Goal: Task Accomplishment & Management: Complete application form

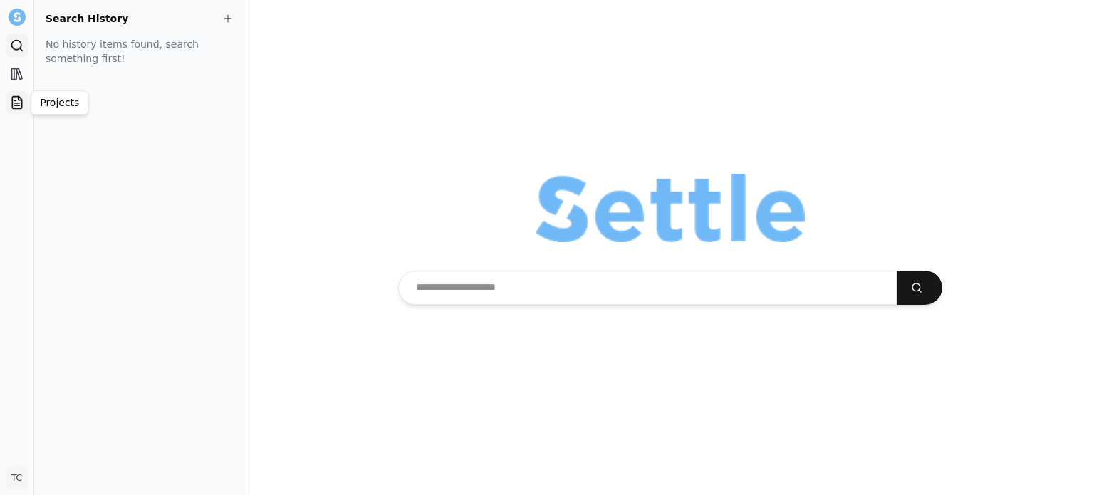
click at [19, 98] on icon at bounding box center [17, 102] width 14 height 14
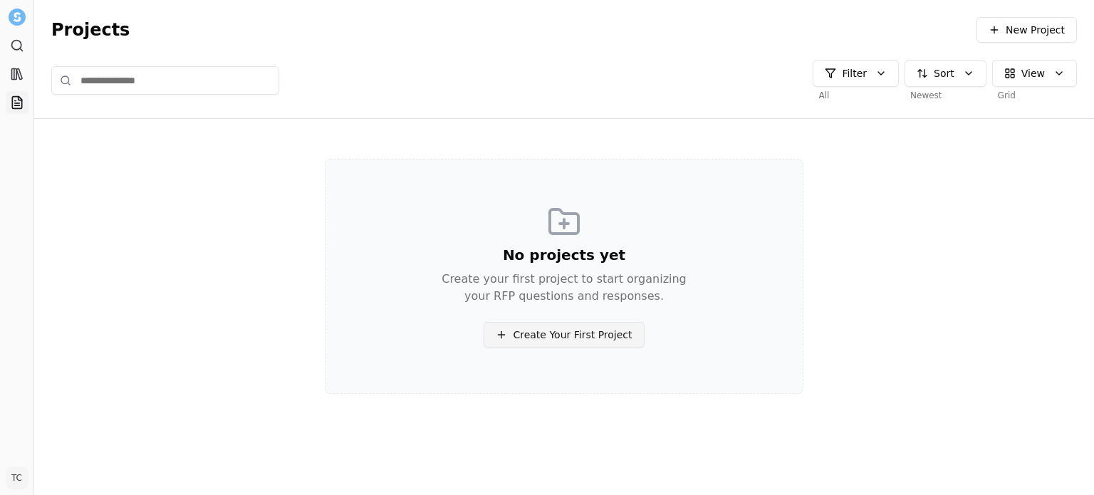
click at [554, 340] on span "Create Your First Project" at bounding box center [572, 335] width 119 height 14
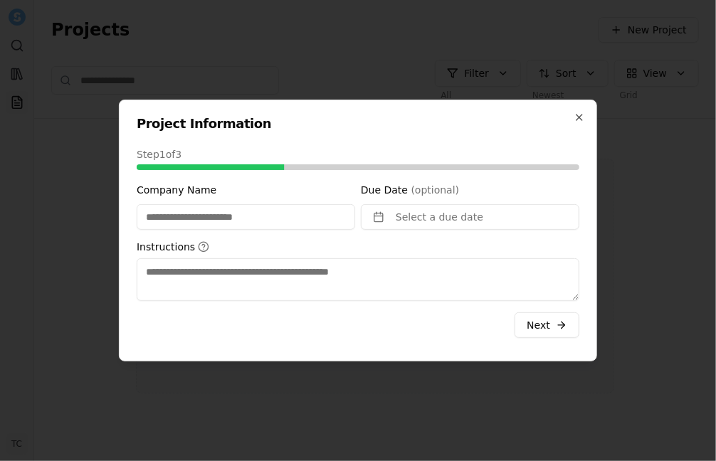
click at [370, 133] on div "Project Information Step 1 of 3 Company Name Due Date (optional) Select a due d…" at bounding box center [358, 231] width 478 height 262
click at [241, 214] on input "Company Name" at bounding box center [246, 217] width 219 height 26
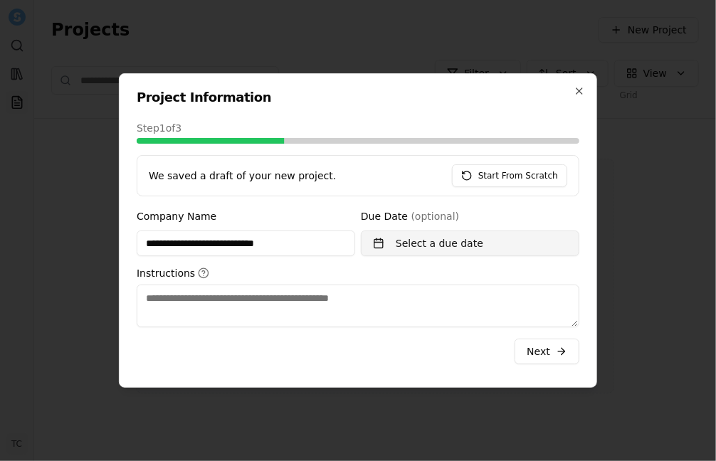
type input "**********"
click at [386, 241] on button "Select a due date" at bounding box center [470, 244] width 219 height 26
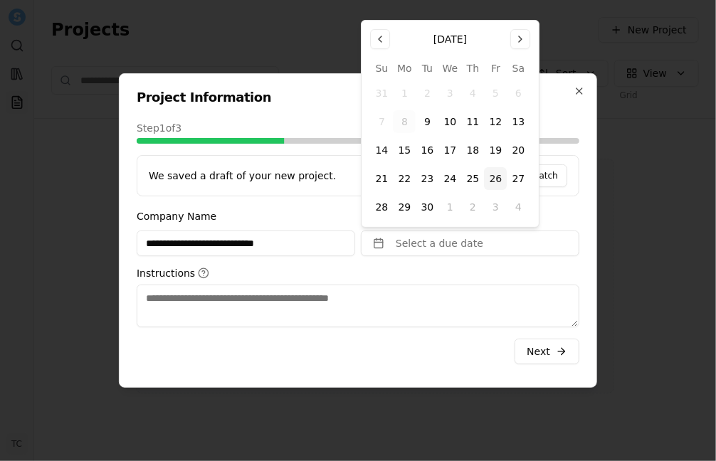
click at [501, 179] on button "26" at bounding box center [496, 178] width 23 height 23
click at [549, 350] on span "Next" at bounding box center [538, 352] width 23 height 14
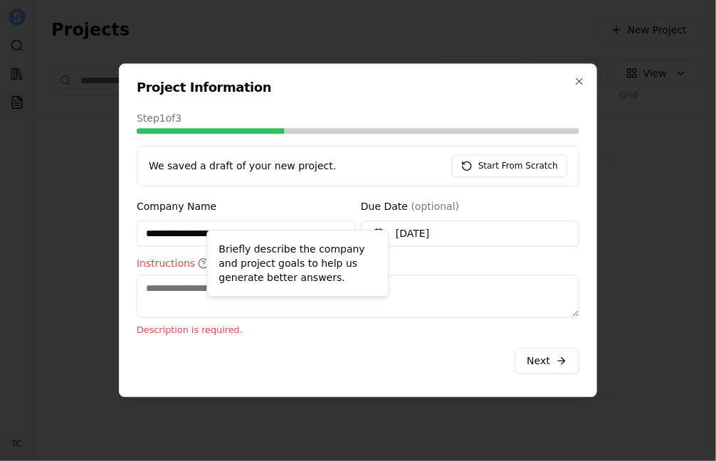
click at [198, 263] on icon at bounding box center [203, 263] width 11 height 11
click at [197, 275] on textarea "Instructions" at bounding box center [358, 296] width 443 height 43
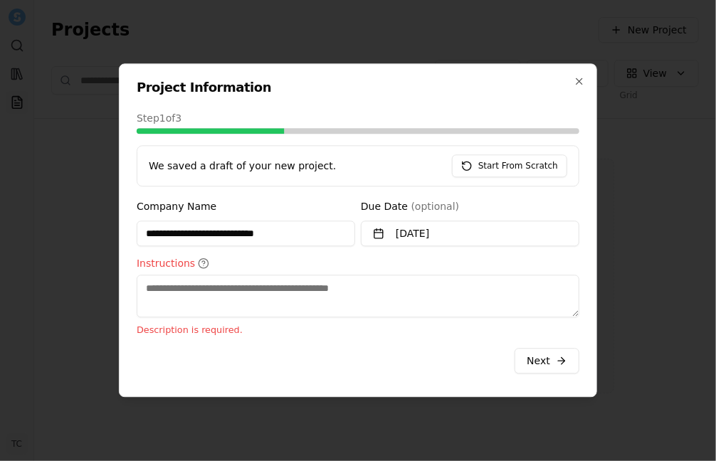
click at [198, 263] on icon at bounding box center [203, 263] width 11 height 11
click at [197, 275] on textarea "Instructions" at bounding box center [358, 296] width 443 height 43
click at [172, 291] on textarea "Instructions" at bounding box center [358, 296] width 443 height 43
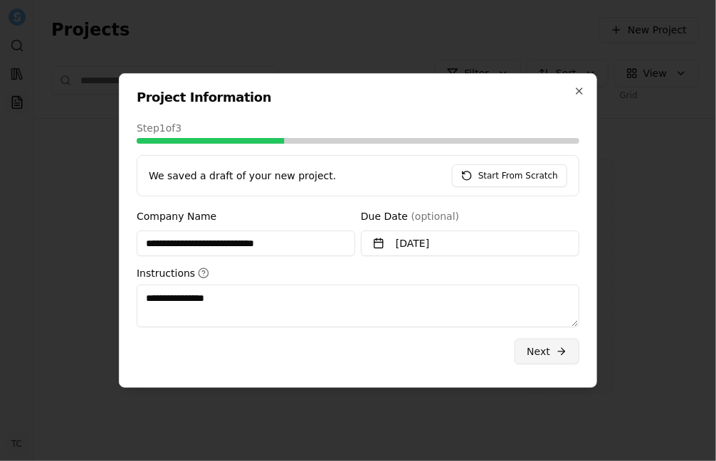
type textarea "**********"
click at [540, 347] on span "Next" at bounding box center [538, 352] width 23 height 14
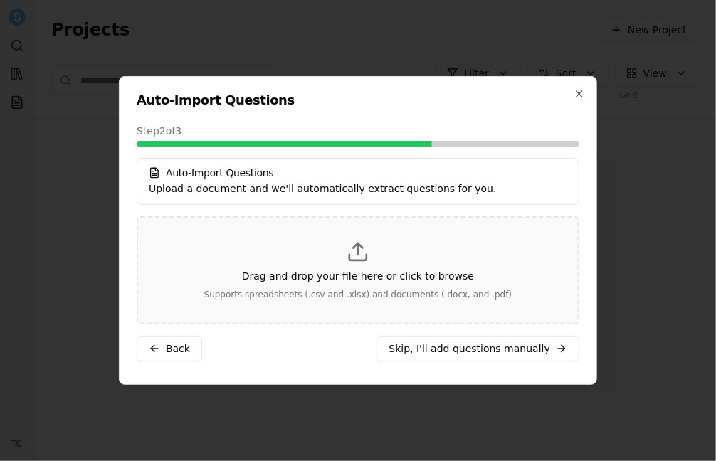
click at [340, 278] on p "Drag and drop your file here or click to browse" at bounding box center [358, 276] width 232 height 14
click at [360, 241] on icon at bounding box center [358, 252] width 23 height 23
click at [356, 263] on icon at bounding box center [358, 252] width 23 height 23
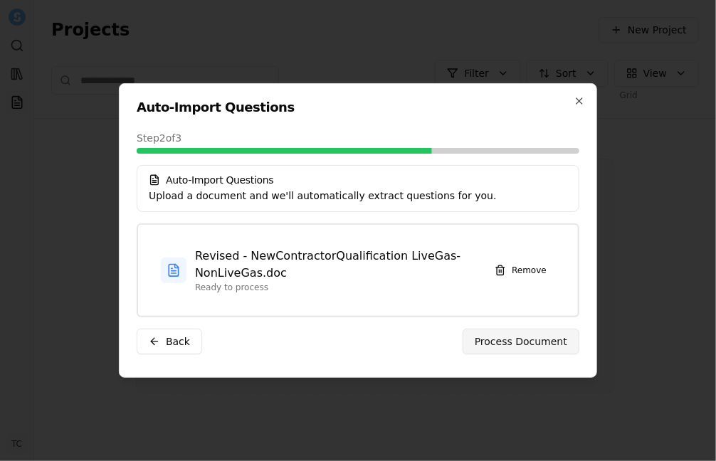
click at [512, 345] on span "Process Document" at bounding box center [521, 342] width 93 height 14
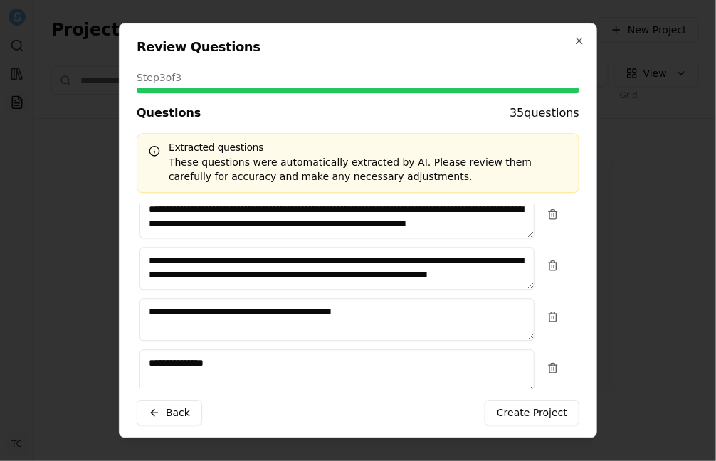
scroll to position [791, 0]
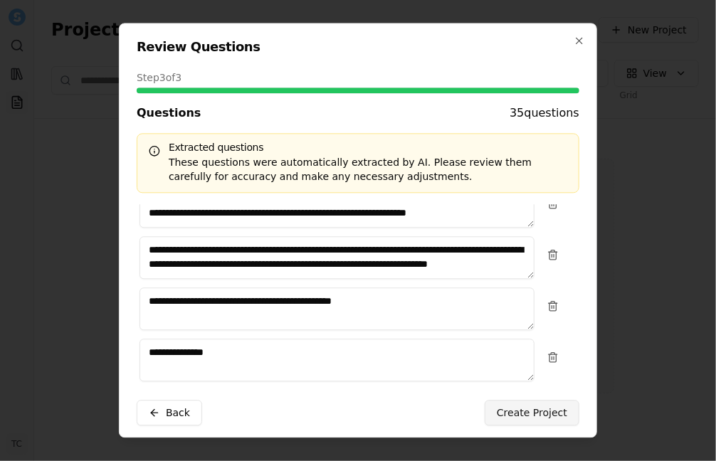
click at [516, 410] on span "Create Project" at bounding box center [532, 414] width 70 height 14
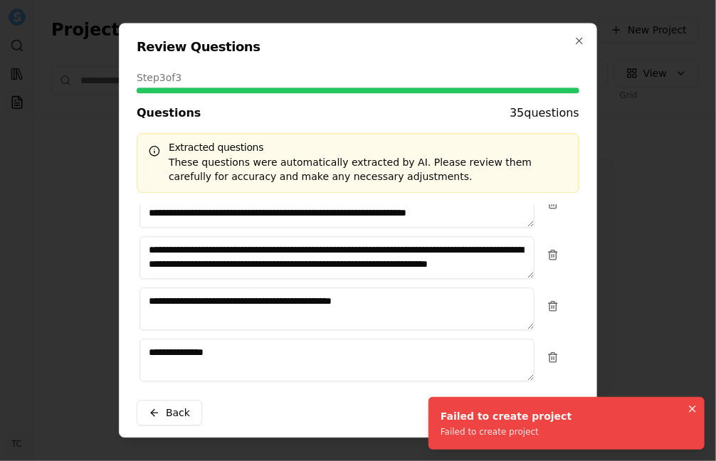
click at [694, 412] on icon "Notifications (F8)" at bounding box center [692, 409] width 11 height 11
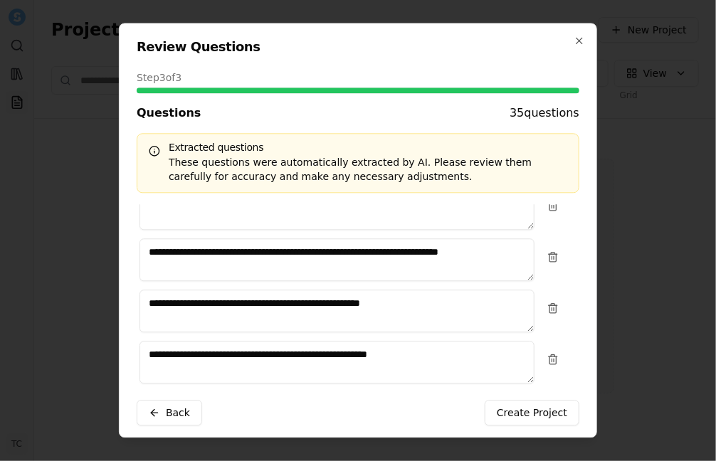
scroll to position [1658, 0]
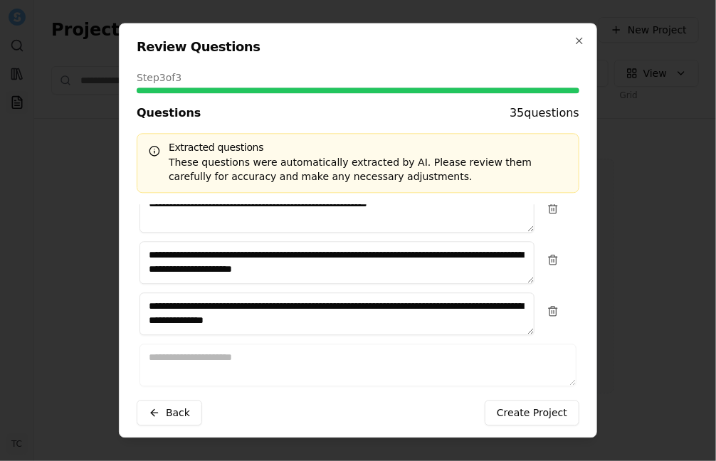
click at [523, 415] on span "Create Project" at bounding box center [532, 414] width 70 height 14
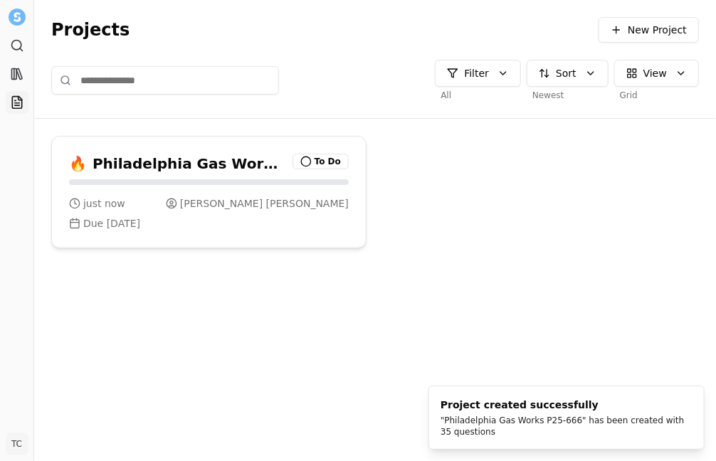
click at [162, 167] on h3 "Philadelphia Gas Works P25-666" at bounding box center [190, 164] width 194 height 20
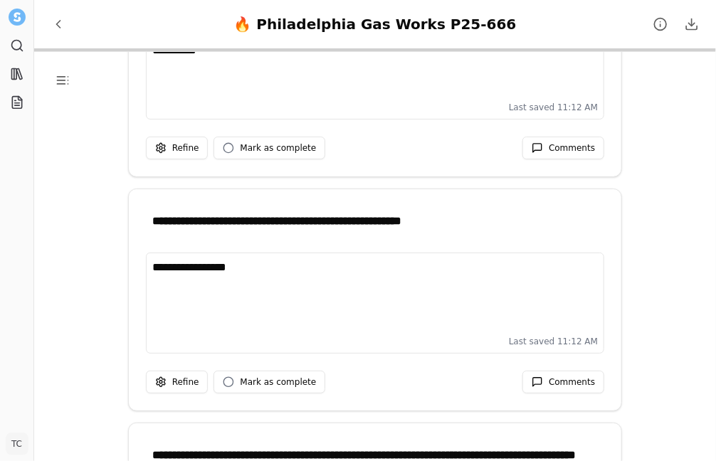
scroll to position [1572, 0]
